Goal: Information Seeking & Learning: Understand process/instructions

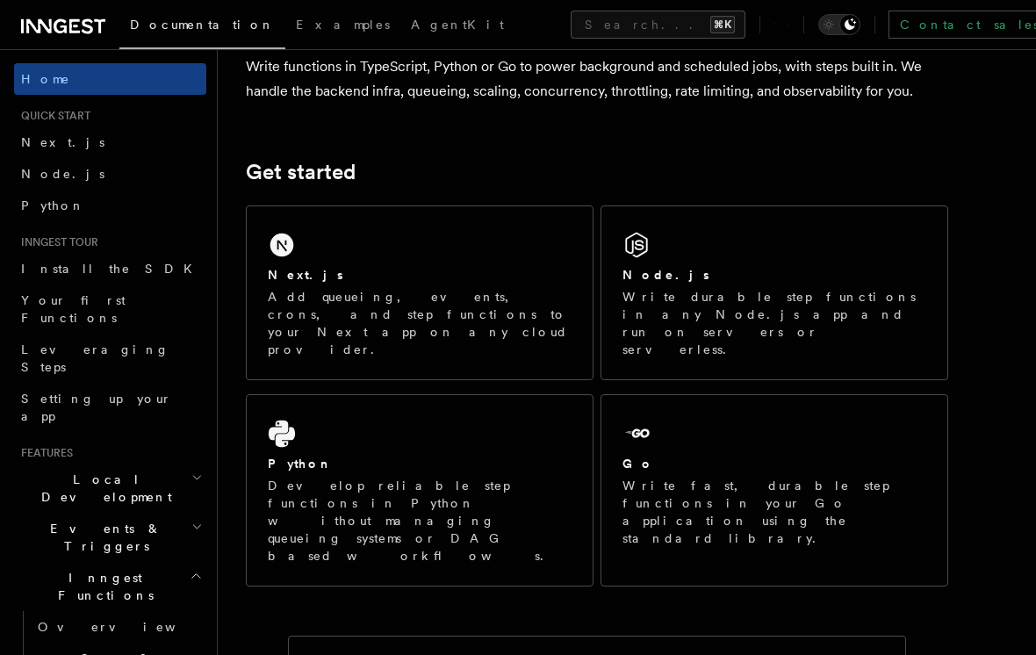
scroll to position [159, 0]
click at [45, 284] on link "Your first Functions" at bounding box center [110, 308] width 192 height 49
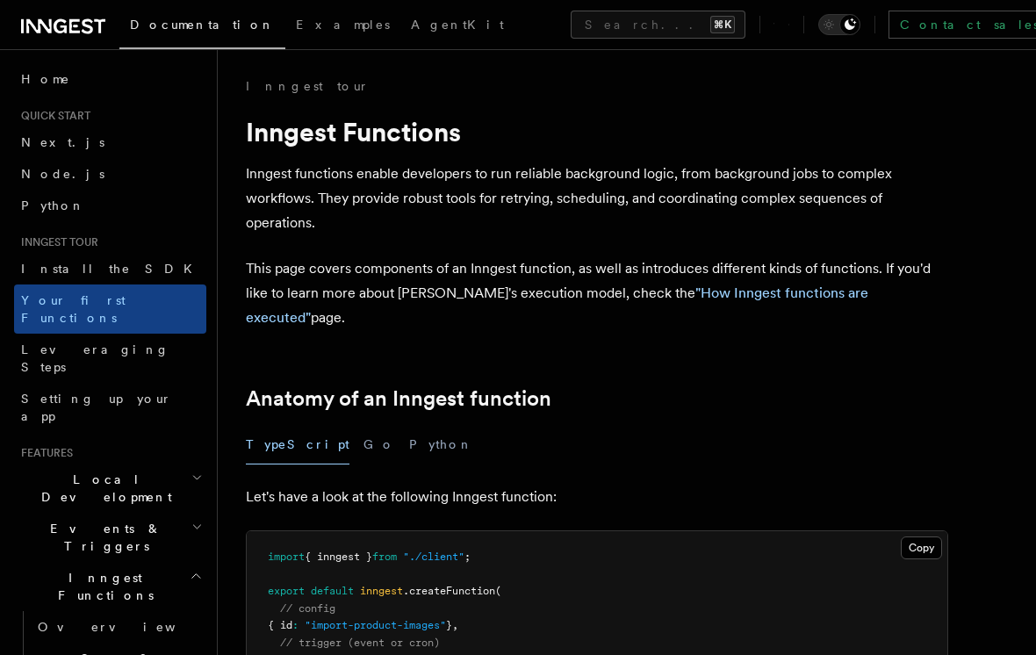
click at [41, 271] on span "Install the SDK" at bounding box center [112, 269] width 182 height 14
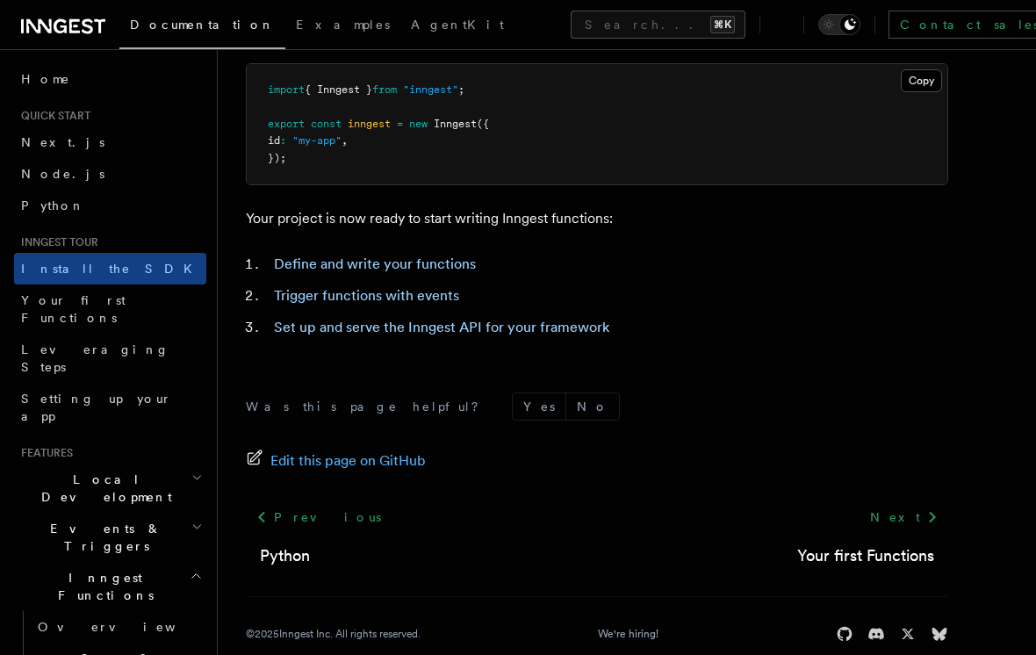
click at [48, 161] on link "Node.js" at bounding box center [110, 174] width 192 height 32
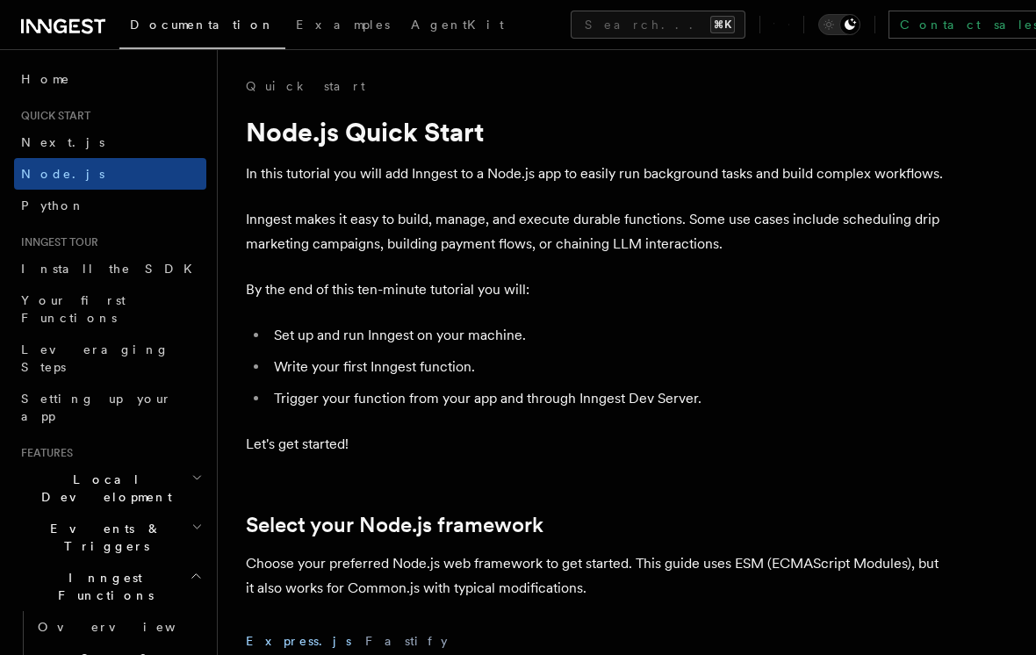
click at [24, 152] on link "Next.js" at bounding box center [110, 142] width 192 height 32
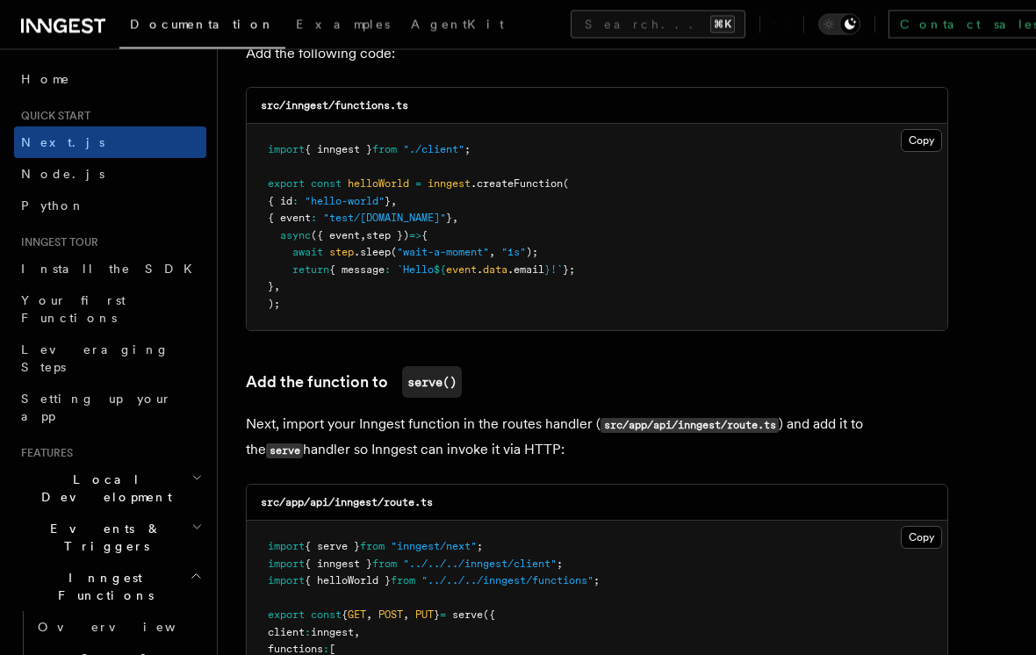
scroll to position [3170, 0]
click at [32, 264] on span "Install the SDK" at bounding box center [112, 269] width 182 height 14
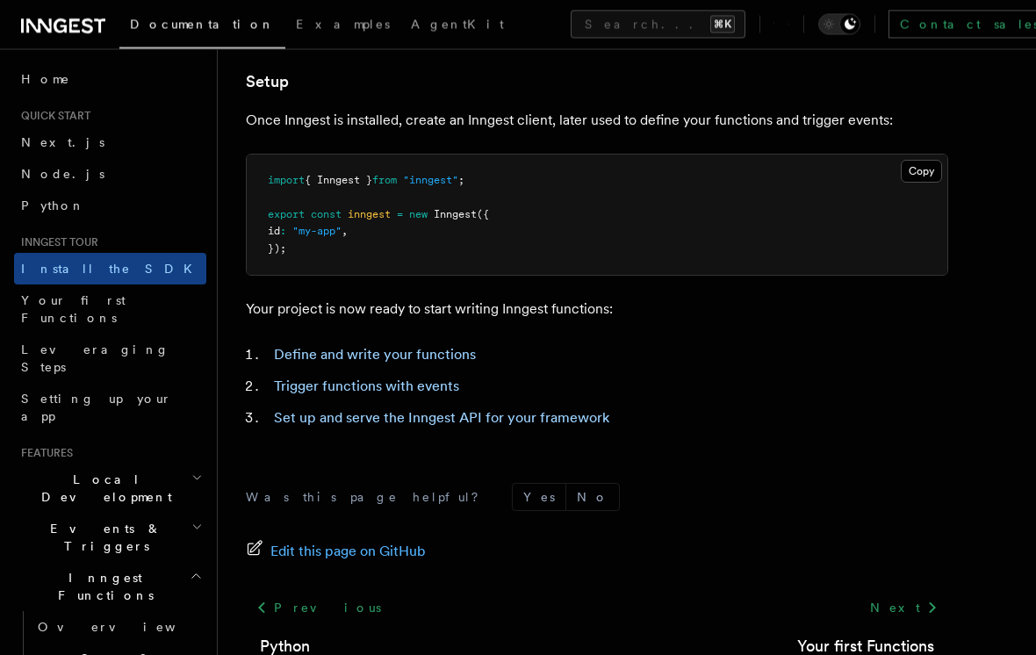
scroll to position [685, 0]
click at [298, 352] on link "Define and write your functions" at bounding box center [375, 354] width 202 height 17
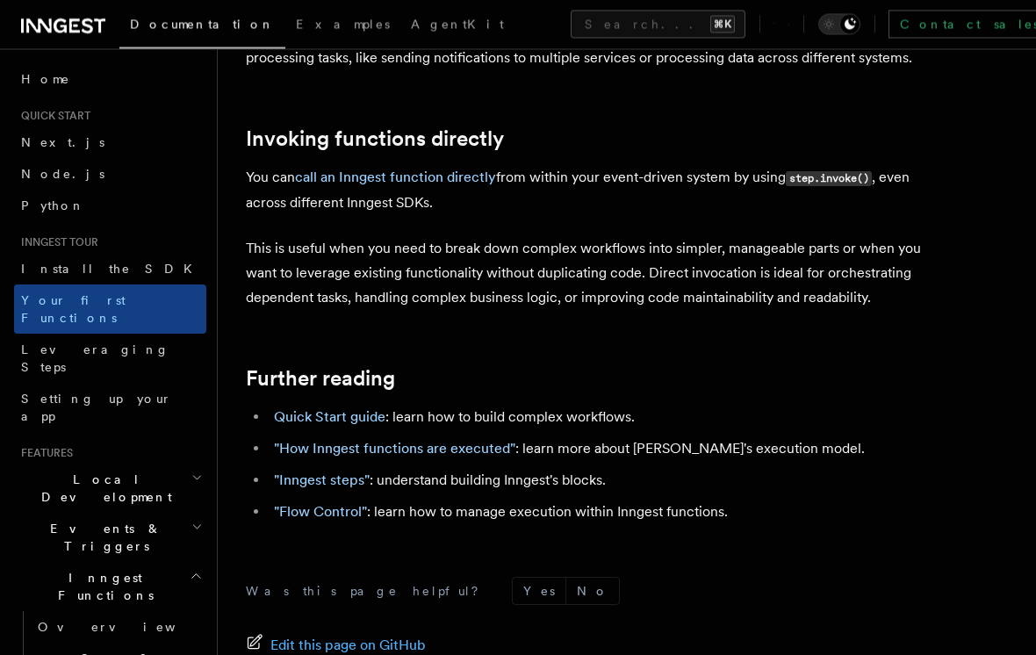
scroll to position [3506, 0]
click at [38, 342] on span "Leveraging Steps" at bounding box center [95, 358] width 148 height 32
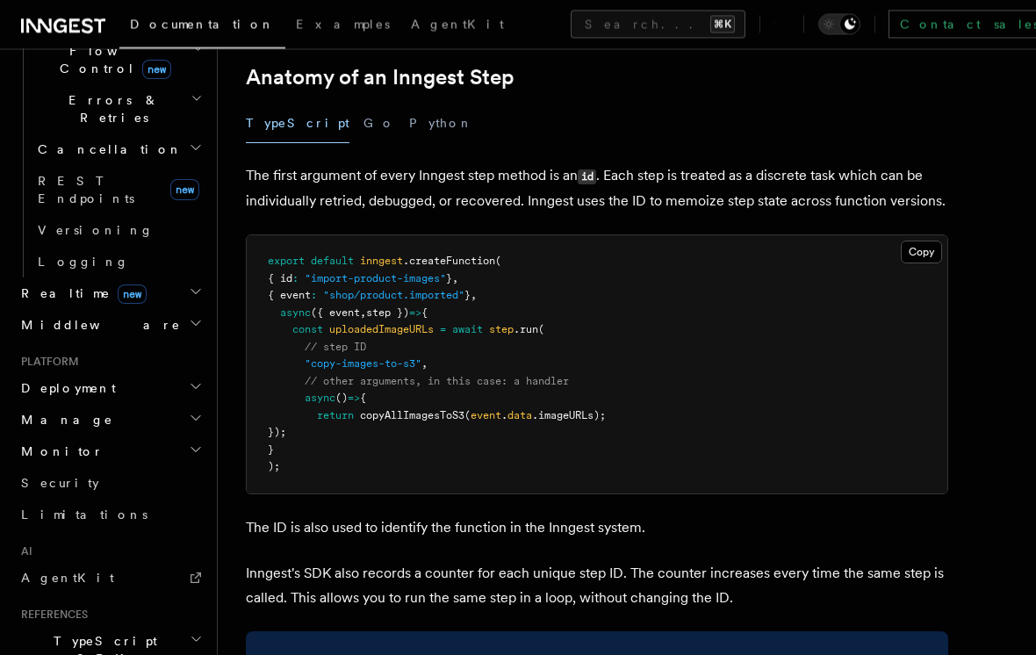
scroll to position [660, 0]
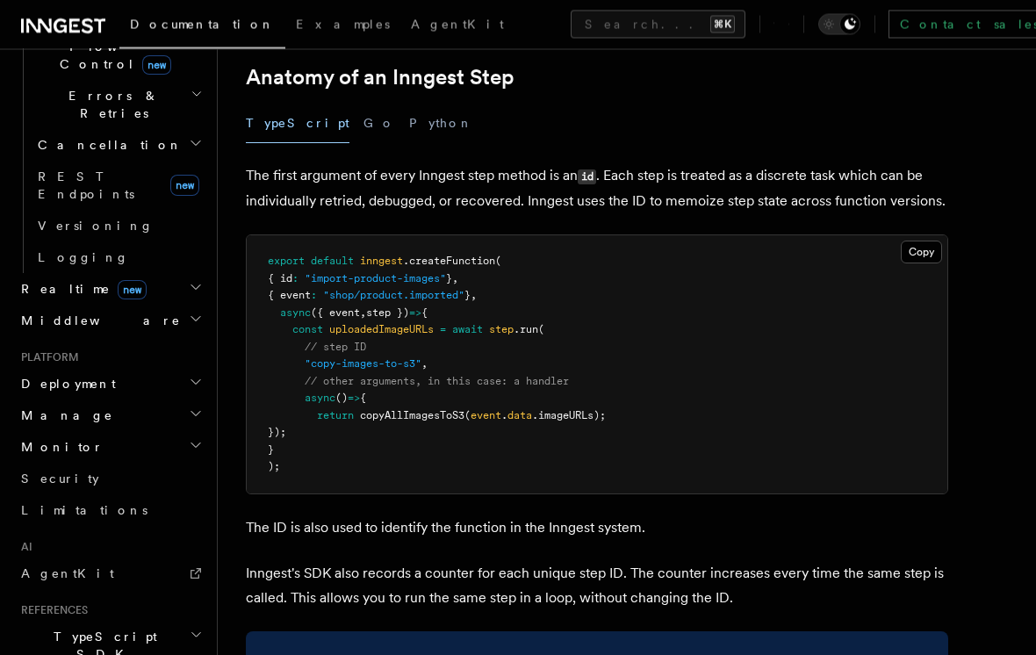
click at [58, 629] on span "TypeScript SDK" at bounding box center [102, 646] width 176 height 35
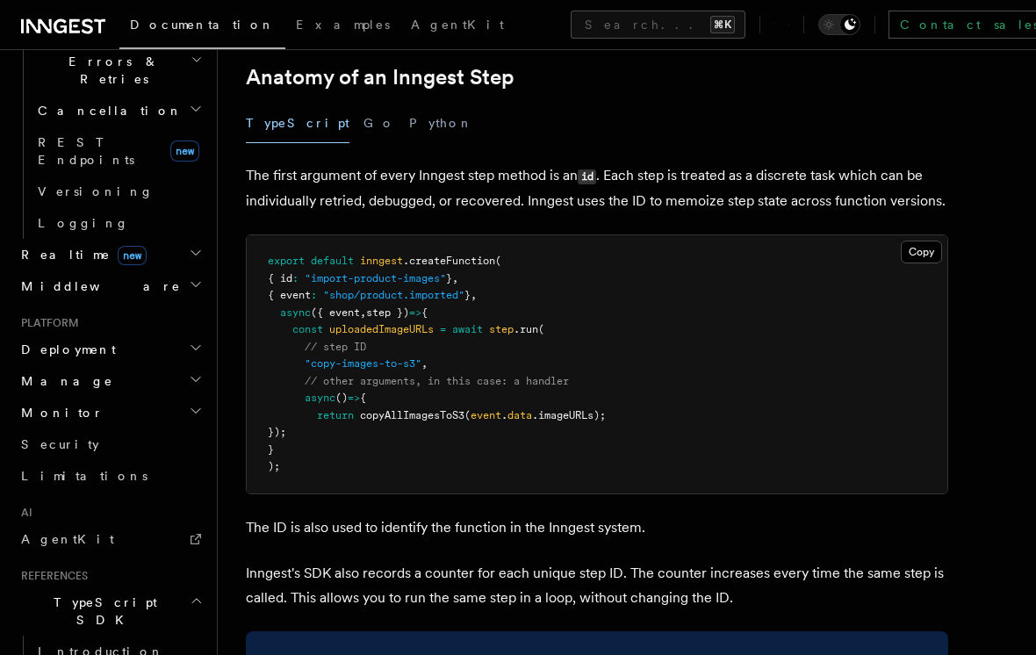
scroll to position [696, 0]
click at [58, 643] on span "Introduction" at bounding box center [101, 650] width 126 height 14
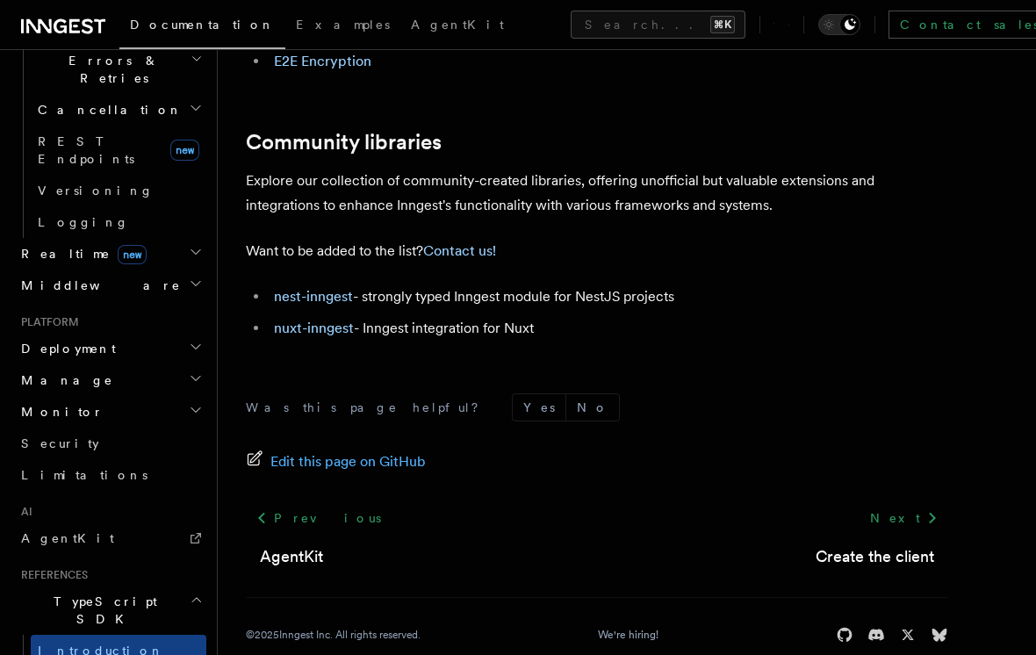
scroll to position [1236, 0]
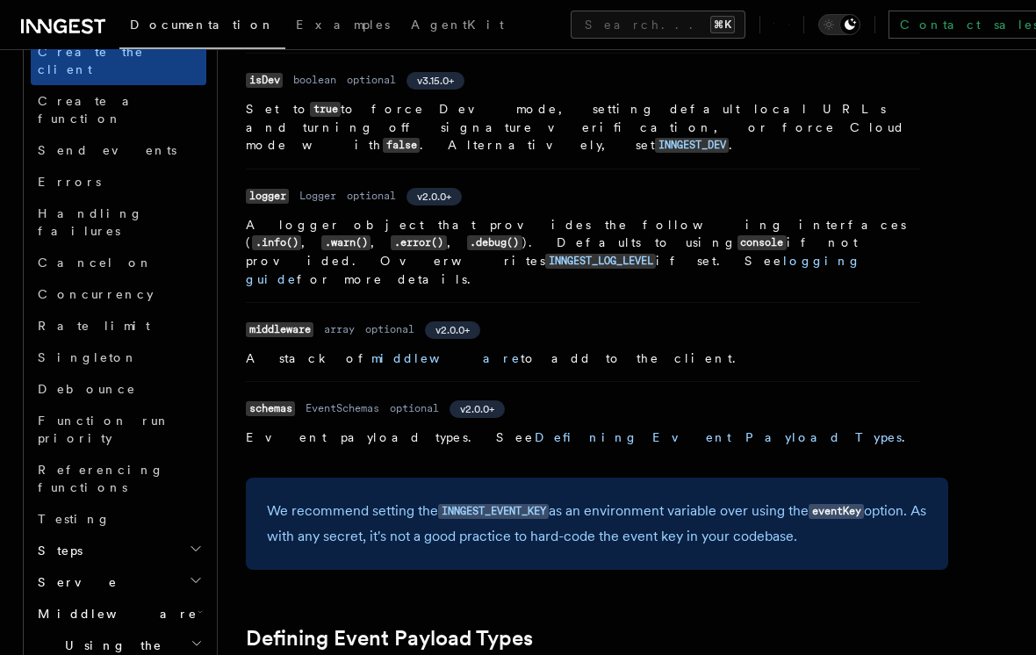
scroll to position [1016, 0]
